Goal: Task Accomplishment & Management: Manage account settings

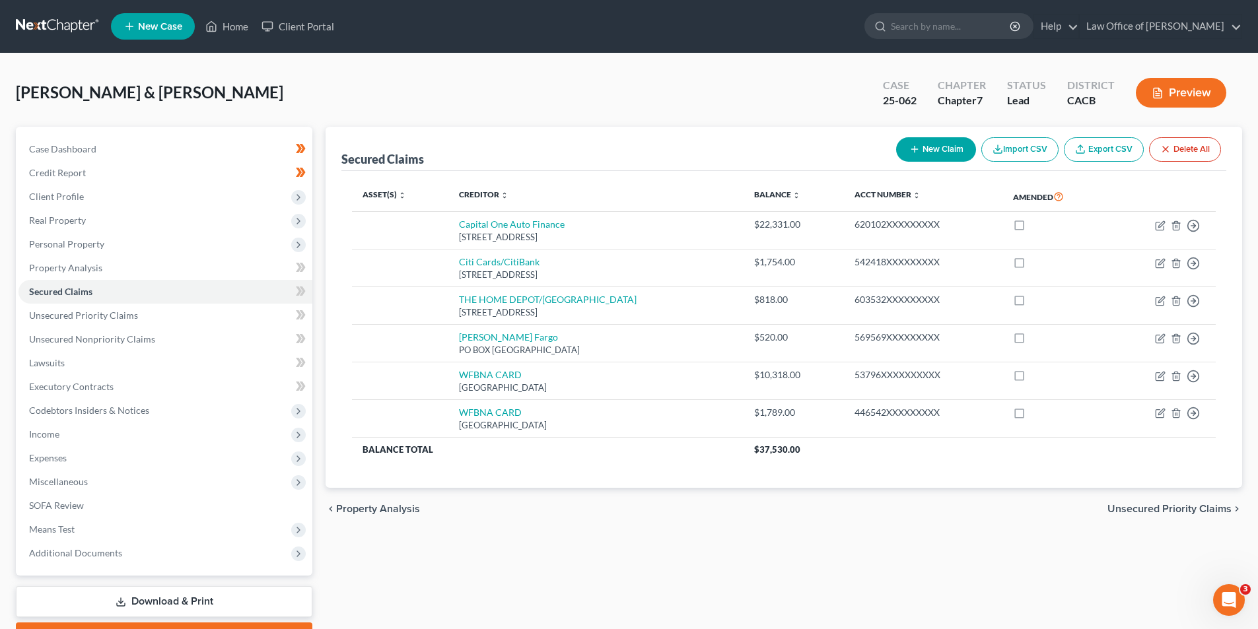
click at [714, 514] on div "chevron_left Property Analysis Unsecured Priority Claims chevron_right" at bounding box center [784, 509] width 916 height 42
click at [462, 545] on div "Secured Claims New Claim Import CSV Export CSV Delete All Asset(s) expand_more …" at bounding box center [784, 389] width 930 height 525
click at [578, 590] on div "Secured Claims New Claim Import CSV Export CSV Delete All Asset(s) expand_more …" at bounding box center [784, 389] width 930 height 525
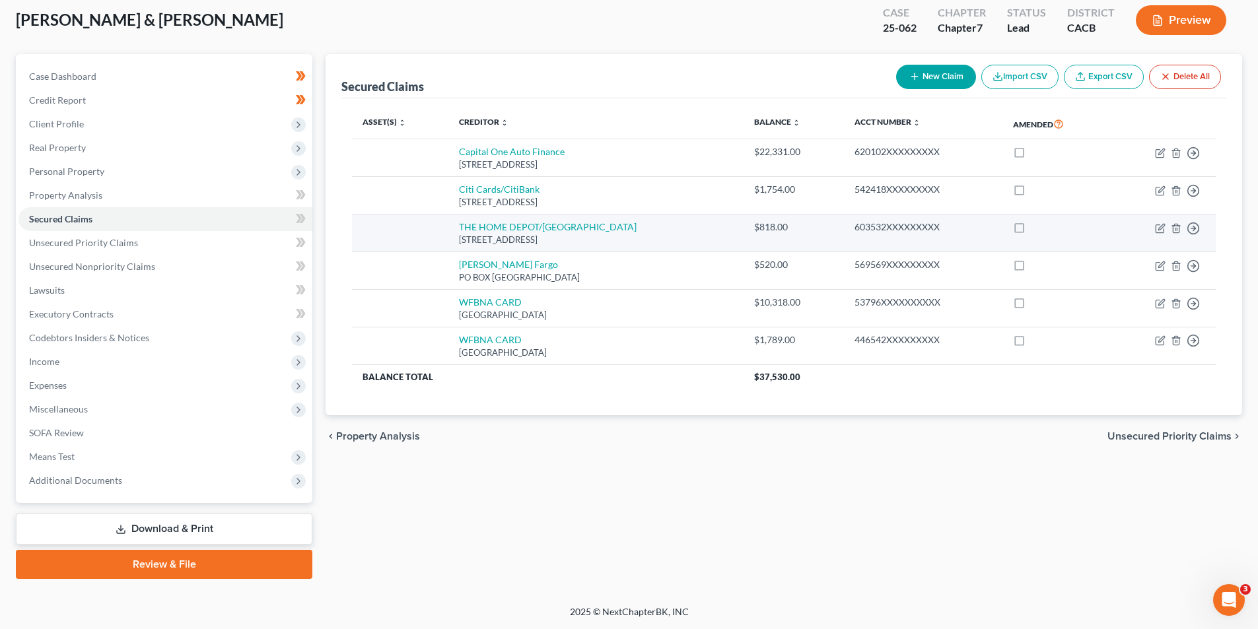
scroll to position [7, 0]
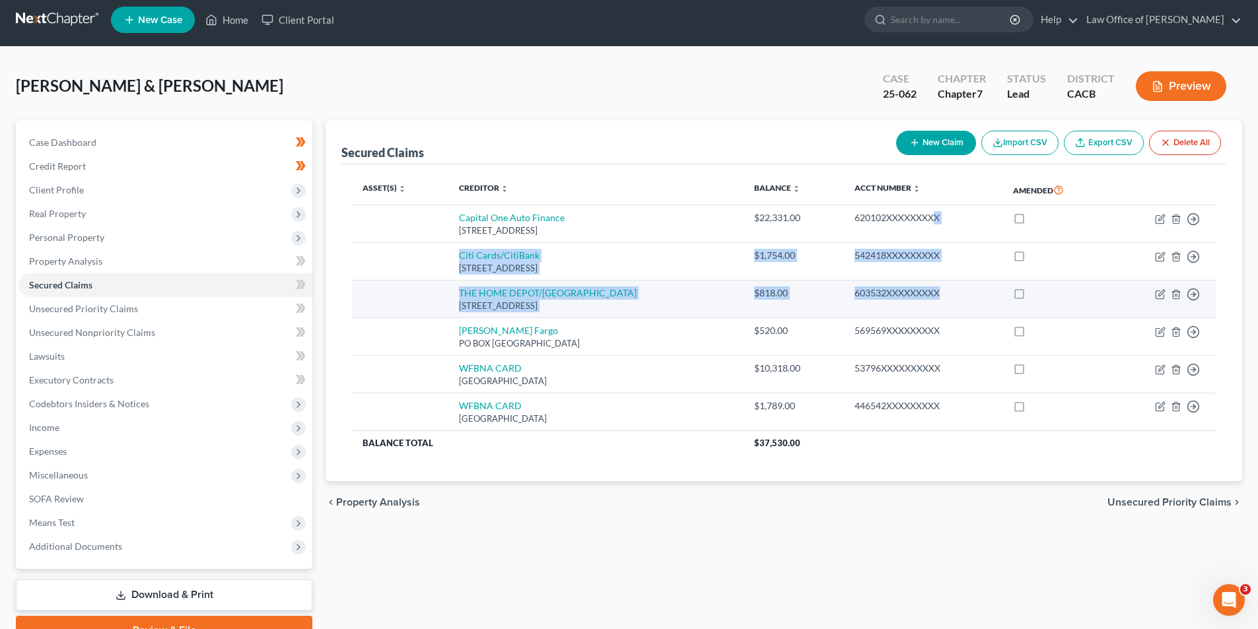
drag, startPoint x: 911, startPoint y: 217, endPoint x: 912, endPoint y: 291, distance: 74.0
click at [912, 291] on tbody "Capital One Auto Finance [GEOGRAPHIC_DATA] $22,331.00 620102XXXXXXXXX Move to E…" at bounding box center [784, 330] width 864 height 250
click at [912, 291] on div "603532XXXXXXXXX" at bounding box center [923, 293] width 138 height 13
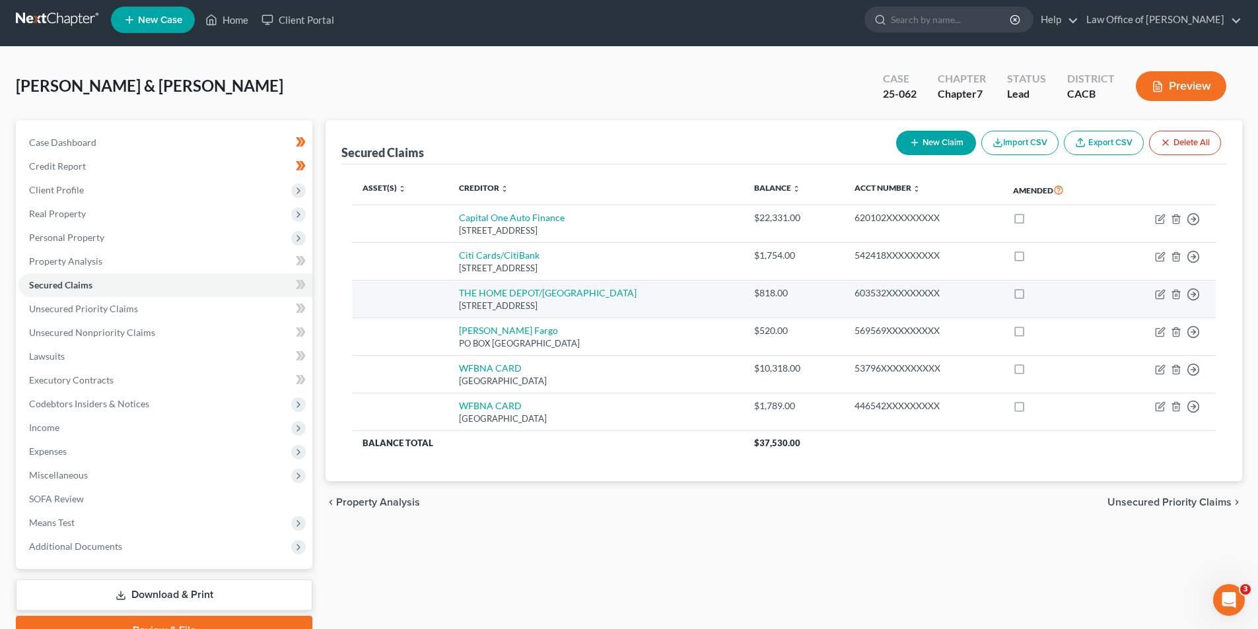
click at [913, 293] on div "603532XXXXXXXXX" at bounding box center [923, 293] width 138 height 13
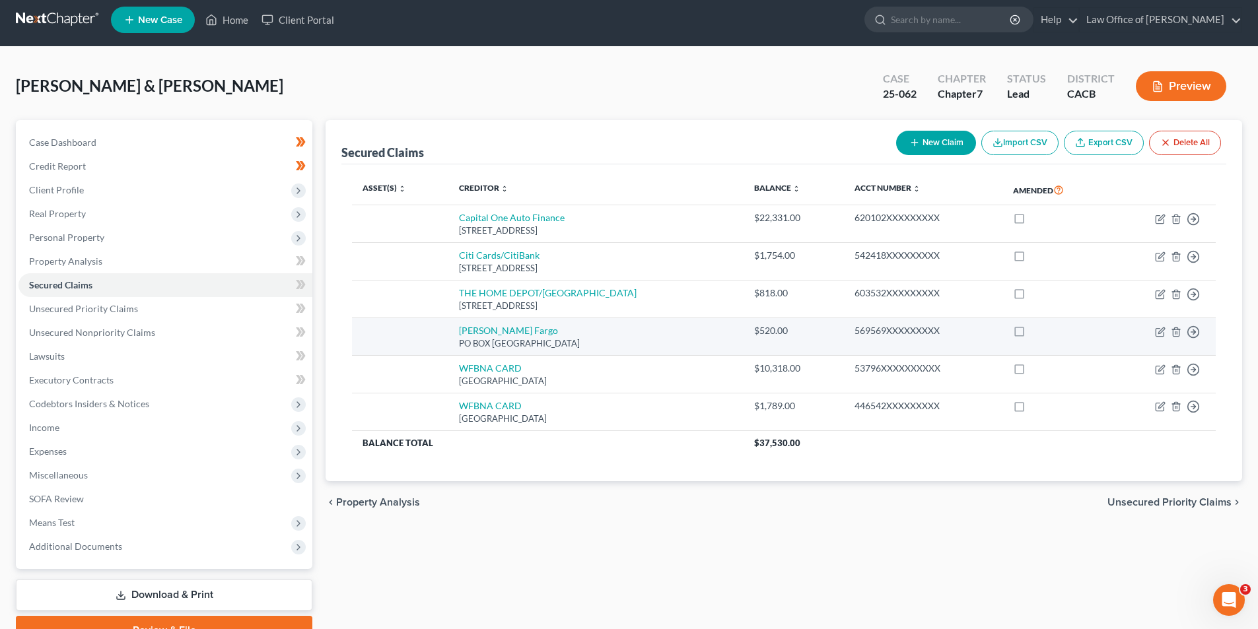
click at [912, 326] on div "569569XXXXXXXXX" at bounding box center [923, 330] width 138 height 13
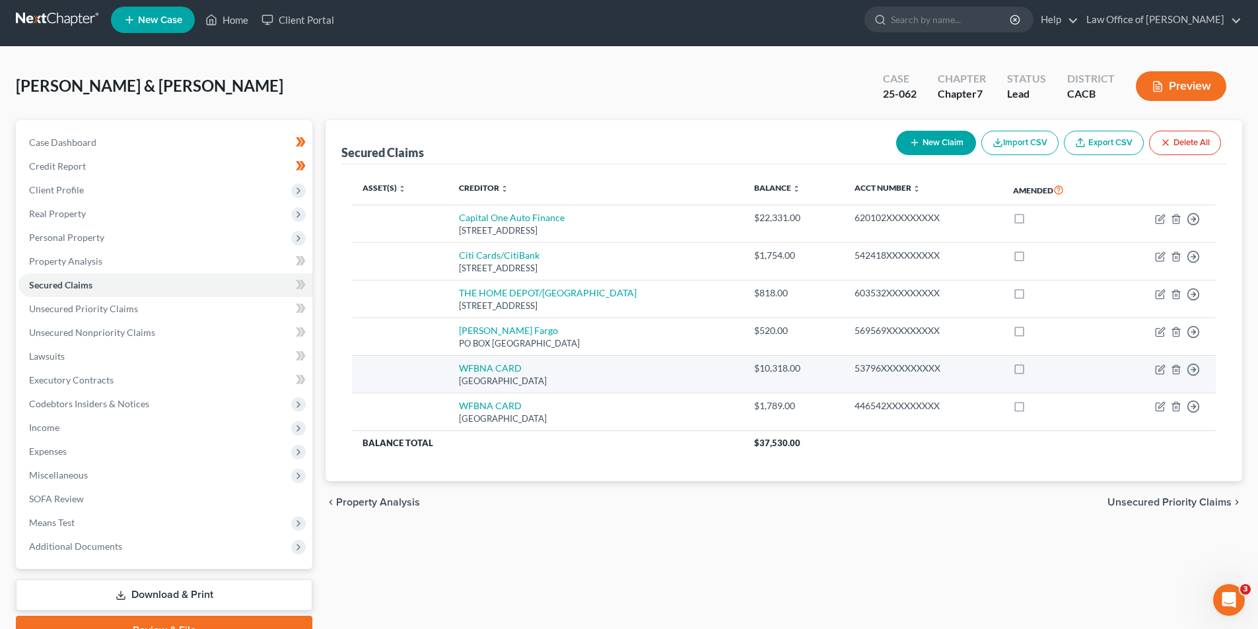
click at [914, 368] on div "53796XXXXXXXXXX" at bounding box center [923, 368] width 138 height 13
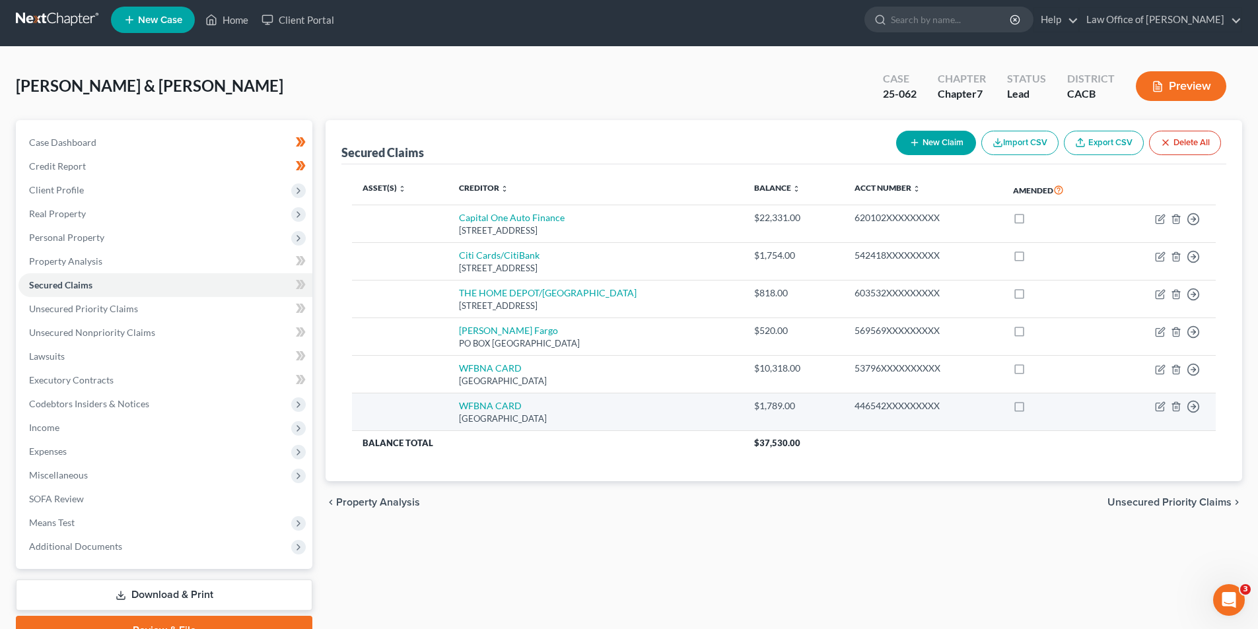
drag, startPoint x: 914, startPoint y: 409, endPoint x: 907, endPoint y: 411, distance: 7.5
click at [914, 409] on div "446542XXXXXXXXX" at bounding box center [923, 405] width 138 height 13
click at [908, 410] on div "446542XXXXXXXXX" at bounding box center [923, 405] width 138 height 13
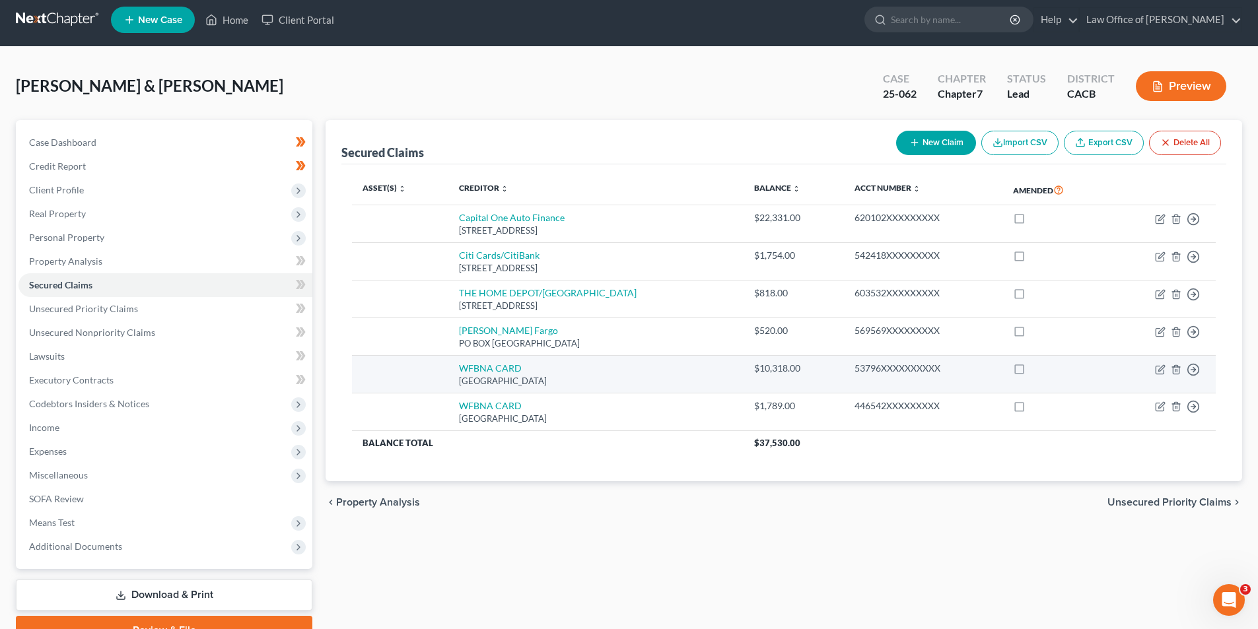
click at [907, 373] on div "53796XXXXXXXXXX" at bounding box center [923, 368] width 138 height 13
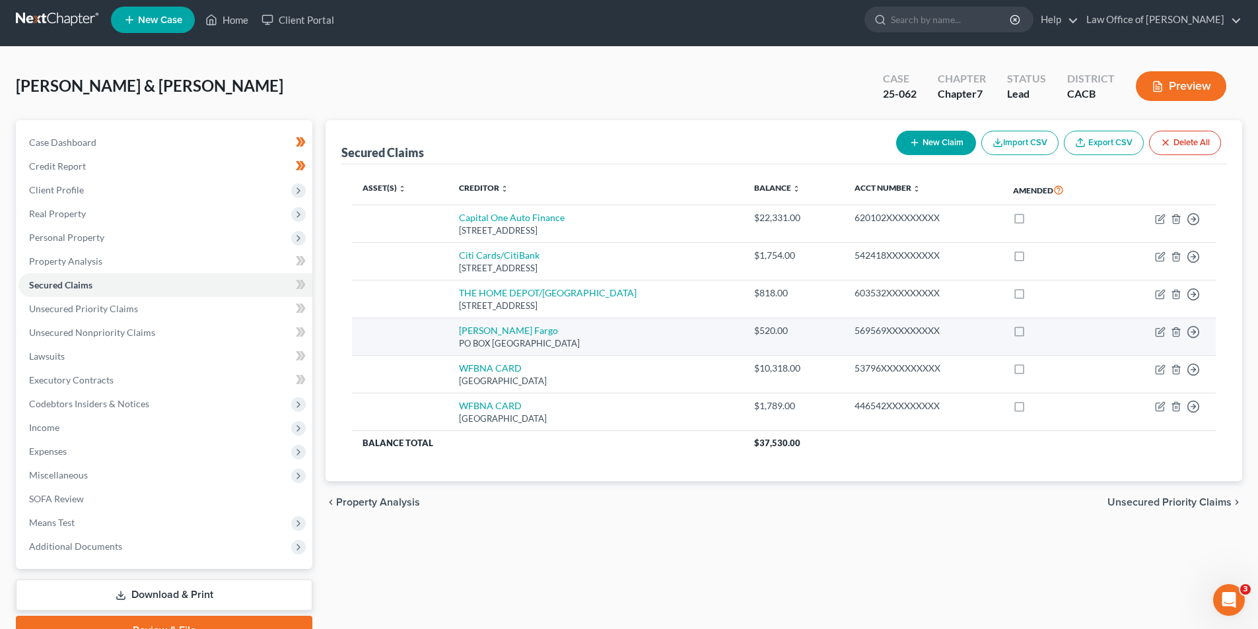
click at [912, 334] on div "569569XXXXXXXXX" at bounding box center [923, 330] width 138 height 13
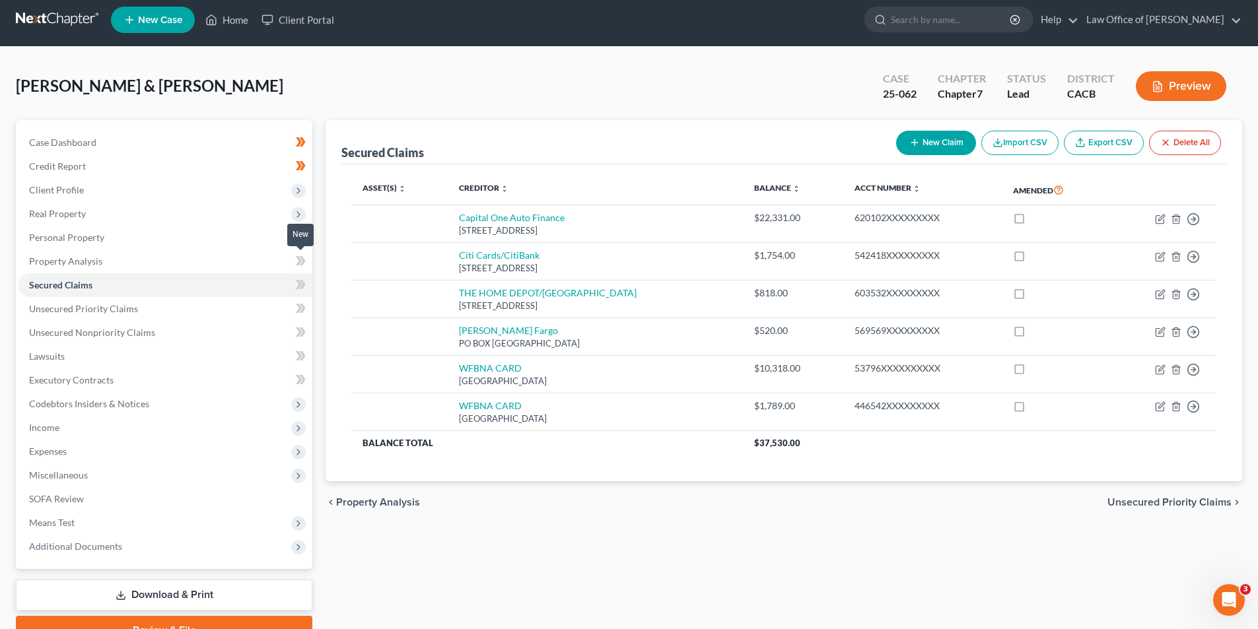
click at [297, 267] on icon at bounding box center [301, 261] width 10 height 17
click at [269, 254] on link "Property Analysis" at bounding box center [165, 262] width 294 height 24
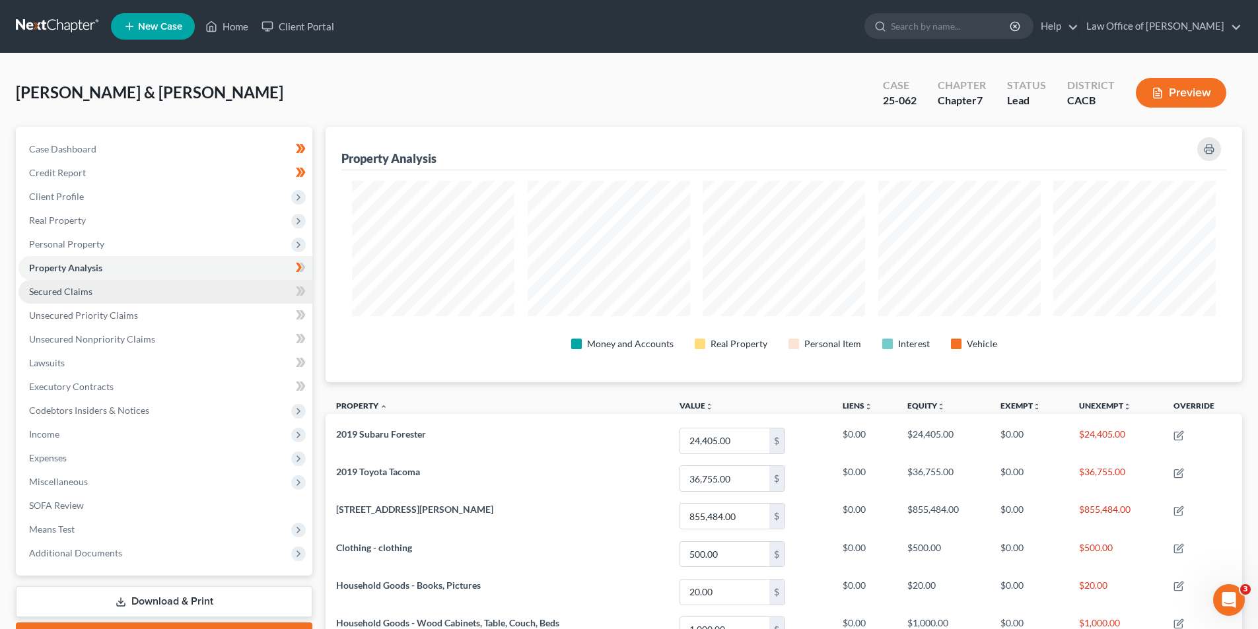
click at [213, 300] on link "Secured Claims" at bounding box center [165, 292] width 294 height 24
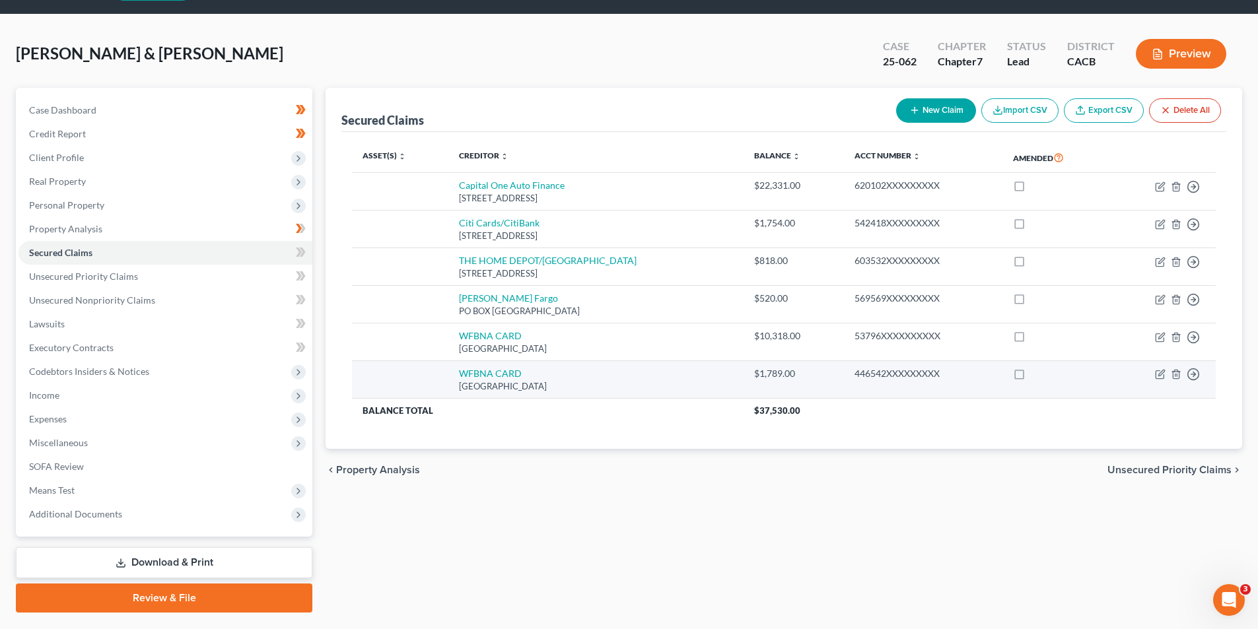
scroll to position [73, 0]
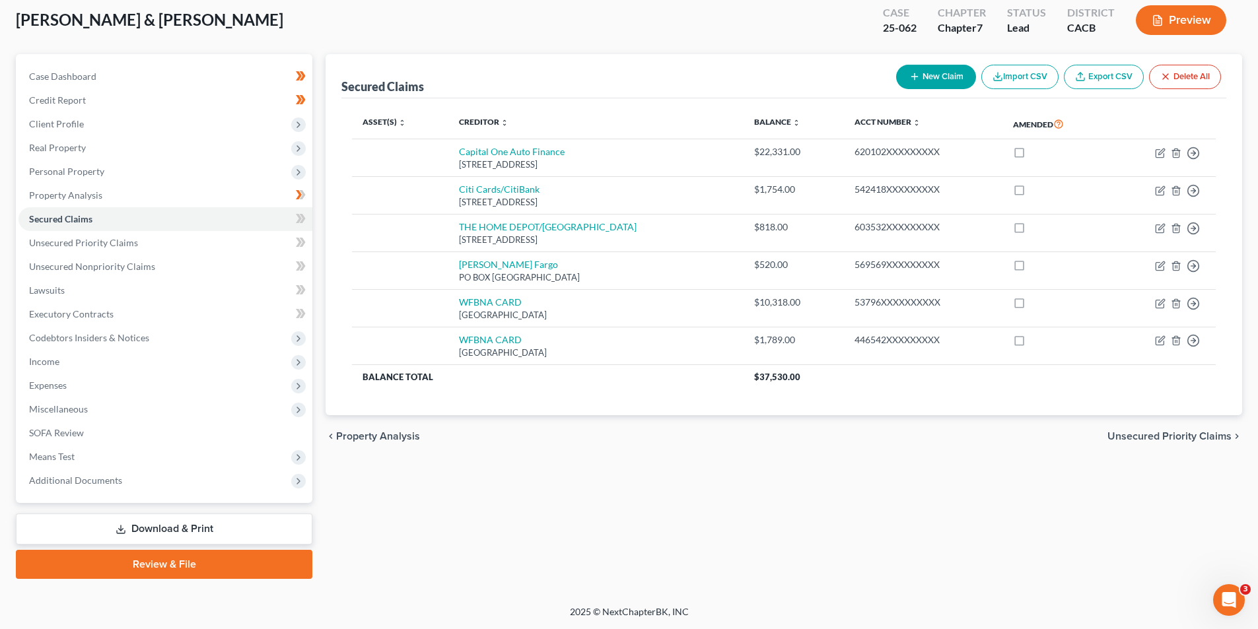
click at [755, 555] on div "Secured Claims New Claim Import CSV Export CSV Delete All Asset(s) expand_more …" at bounding box center [784, 316] width 930 height 525
click at [826, 568] on div "Secured Claims New Claim Import CSV Export CSV Delete All Asset(s) expand_more …" at bounding box center [784, 316] width 930 height 525
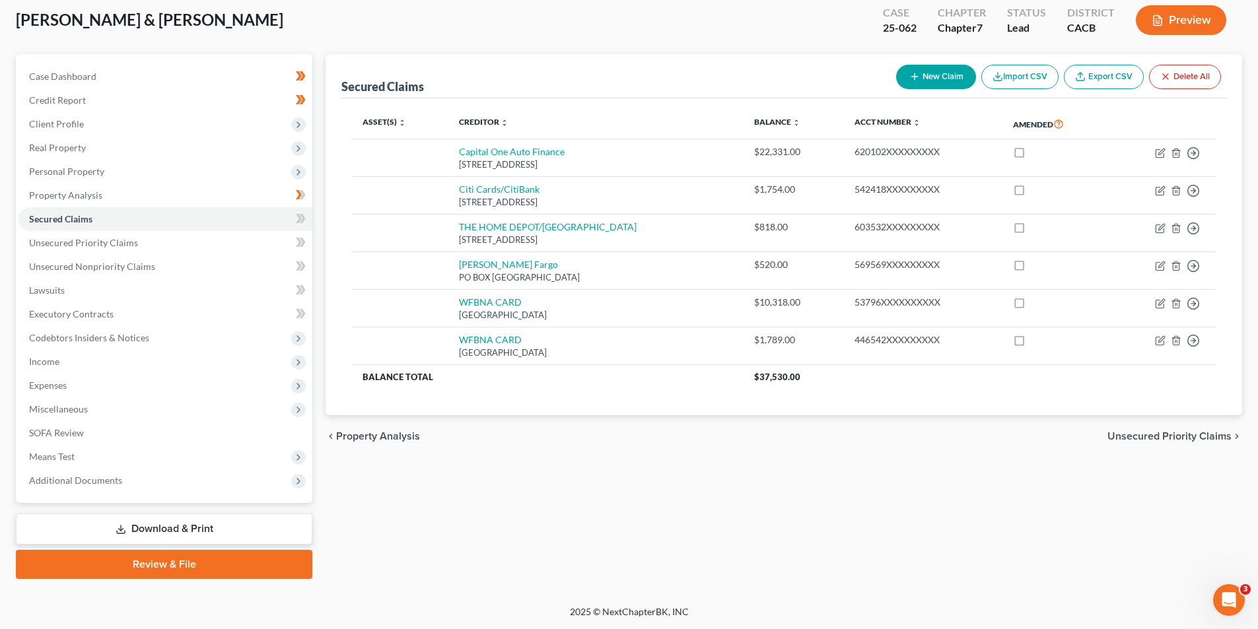
click at [826, 568] on div "Secured Claims New Claim Import CSV Export CSV Delete All Asset(s) expand_more …" at bounding box center [784, 316] width 930 height 525
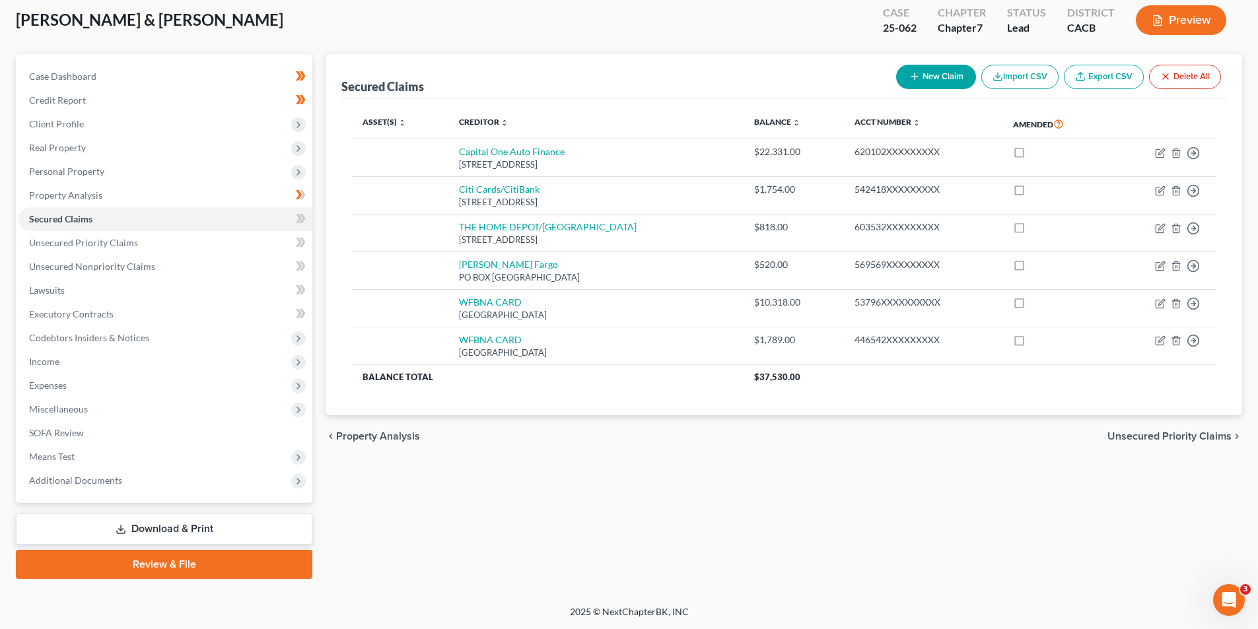
click at [826, 568] on div "Secured Claims New Claim Import CSV Export CSV Delete All Asset(s) expand_more …" at bounding box center [784, 316] width 930 height 525
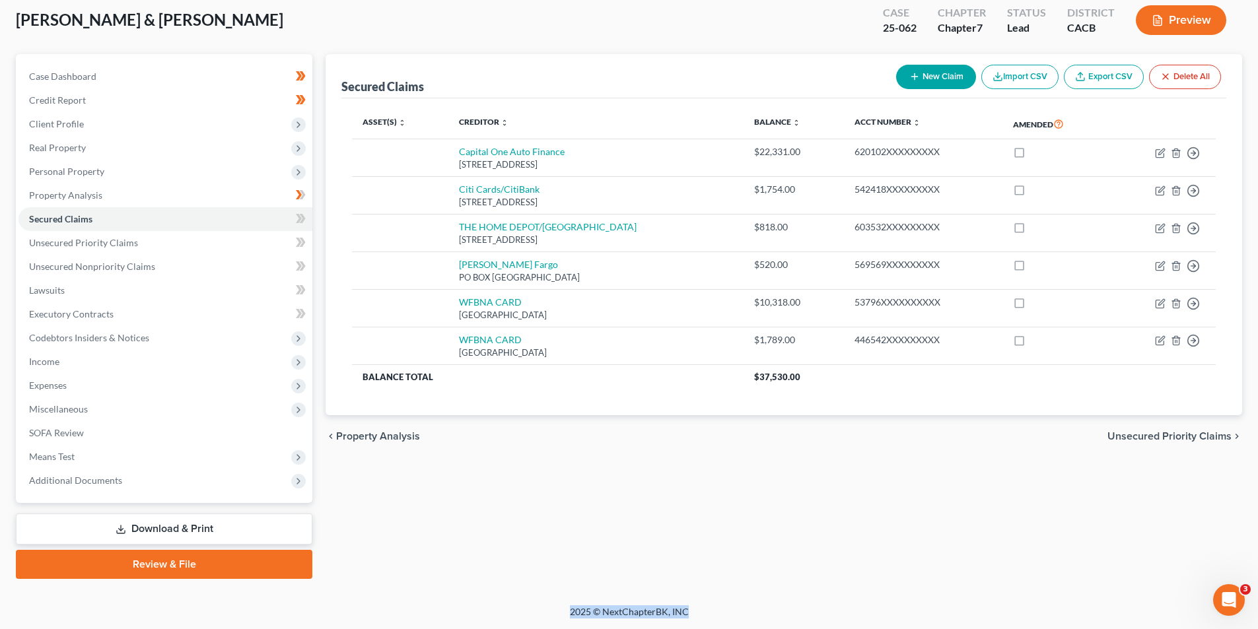
click at [826, 568] on div "Secured Claims New Claim Import CSV Export CSV Delete All Asset(s) expand_more …" at bounding box center [784, 316] width 930 height 525
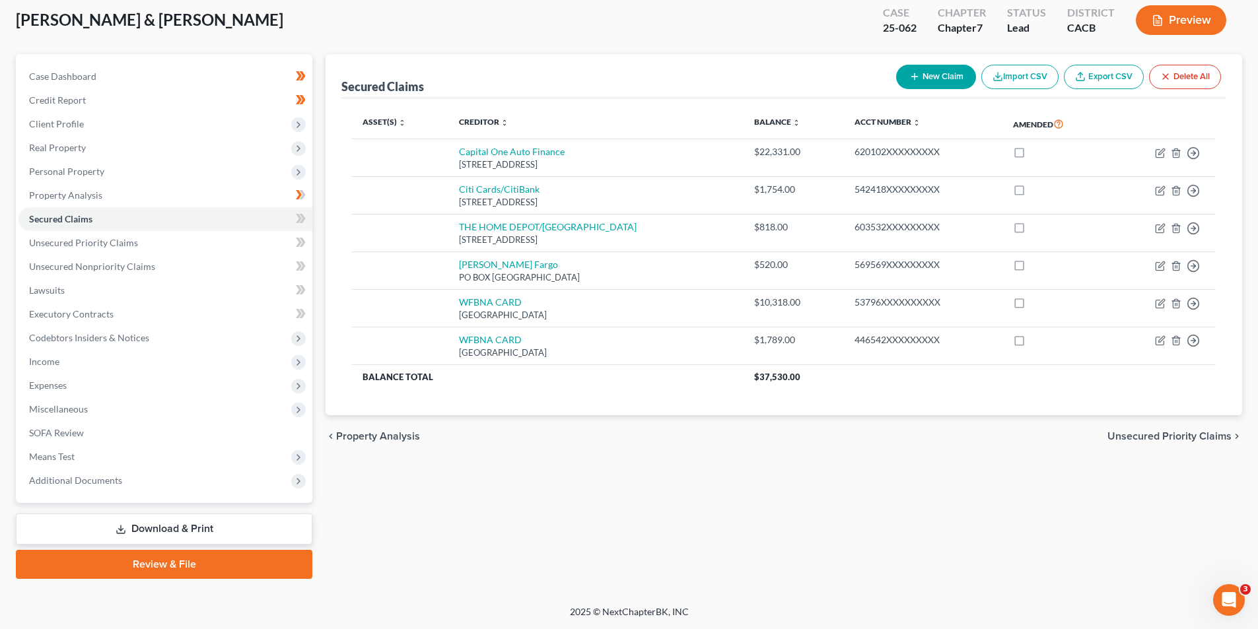
drag, startPoint x: 826, startPoint y: 568, endPoint x: 589, endPoint y: 570, distance: 237.0
click at [589, 570] on div "Secured Claims New Claim Import CSV Export CSV Delete All Asset(s) expand_more …" at bounding box center [784, 316] width 930 height 525
drag, startPoint x: 676, startPoint y: 600, endPoint x: 685, endPoint y: 615, distance: 16.9
click at [685, 615] on div "Home New Case Client Portal Law Office of [PERSON_NAME] [PERSON_NAME][EMAIL_ADD…" at bounding box center [629, 278] width 1258 height 702
click at [863, 504] on div "Secured Claims New Claim Import CSV Export CSV Delete All Asset(s) expand_more …" at bounding box center [784, 316] width 930 height 525
